Goal: Transaction & Acquisition: Book appointment/travel/reservation

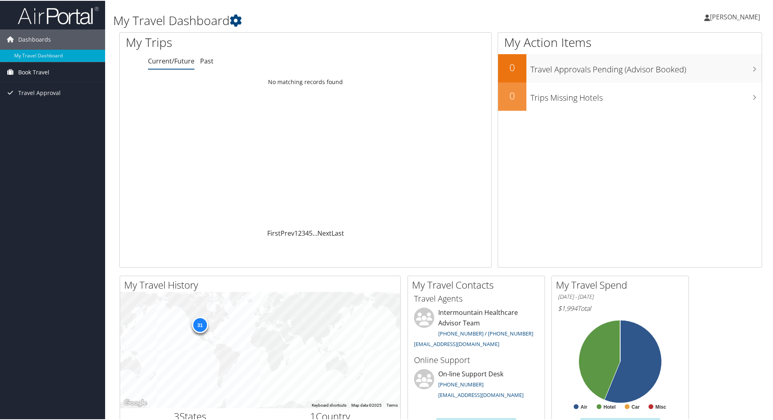
click at [51, 74] on link "Book Travel" at bounding box center [52, 71] width 105 height 20
click at [55, 87] on link "Approval Request (Beta)" at bounding box center [52, 88] width 105 height 12
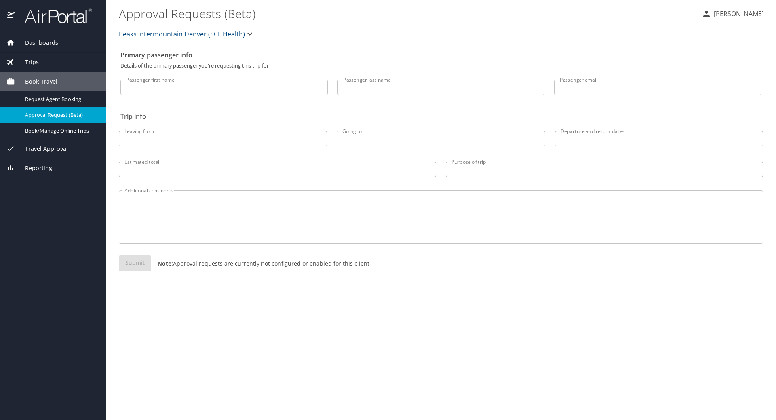
click at [30, 59] on span "Trips" at bounding box center [27, 62] width 24 height 9
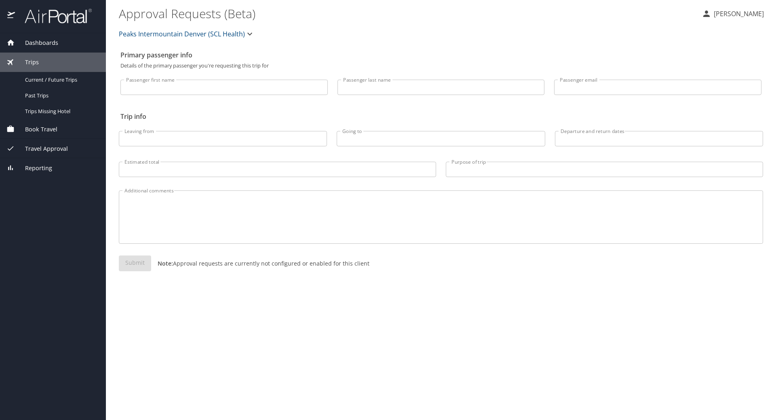
click at [34, 128] on span "Book Travel" at bounding box center [36, 129] width 42 height 9
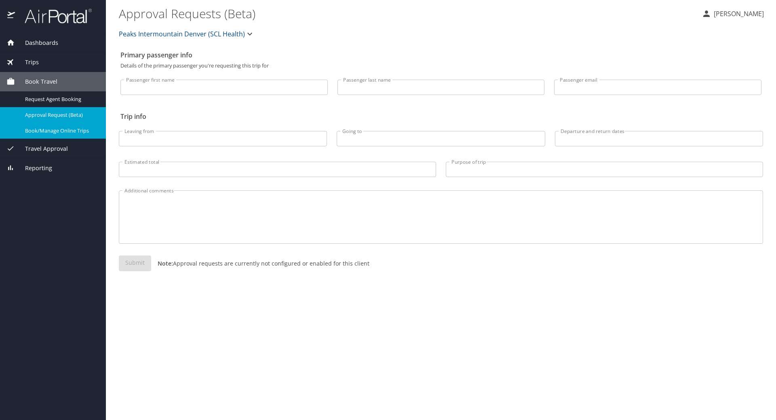
click at [53, 128] on span "Book/Manage Online Trips" at bounding box center [60, 131] width 71 height 8
